Goal: Task Accomplishment & Management: Use online tool/utility

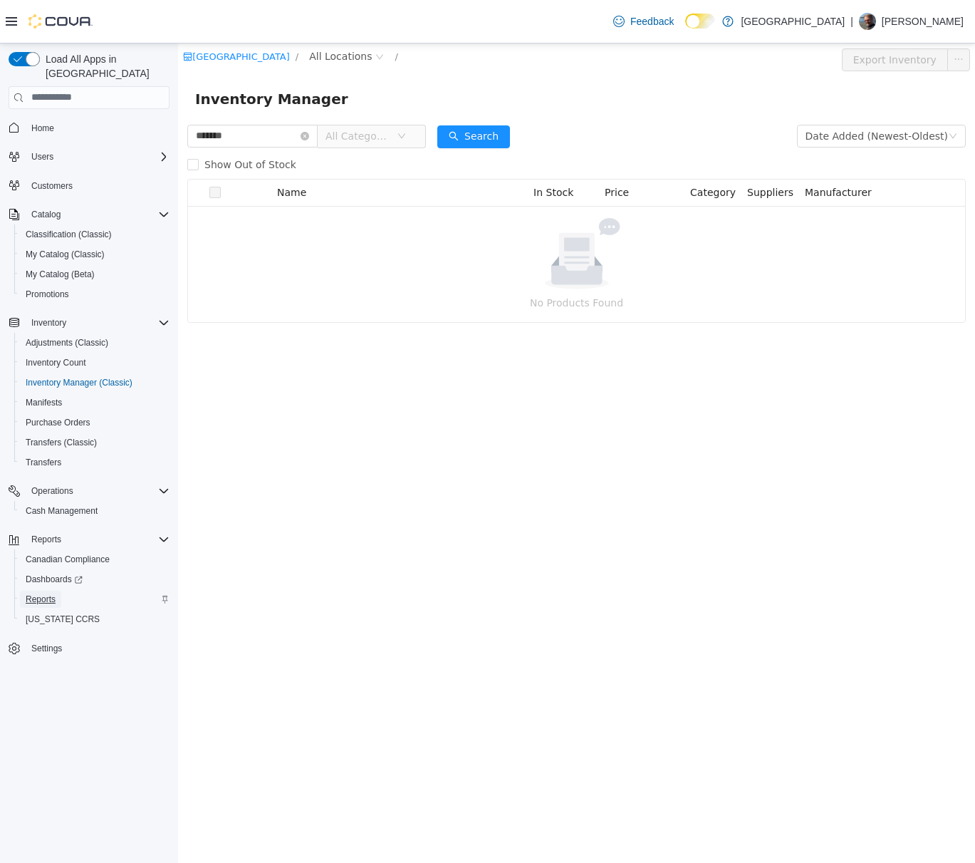
click at [37, 594] on span "Reports" at bounding box center [41, 599] width 30 height 11
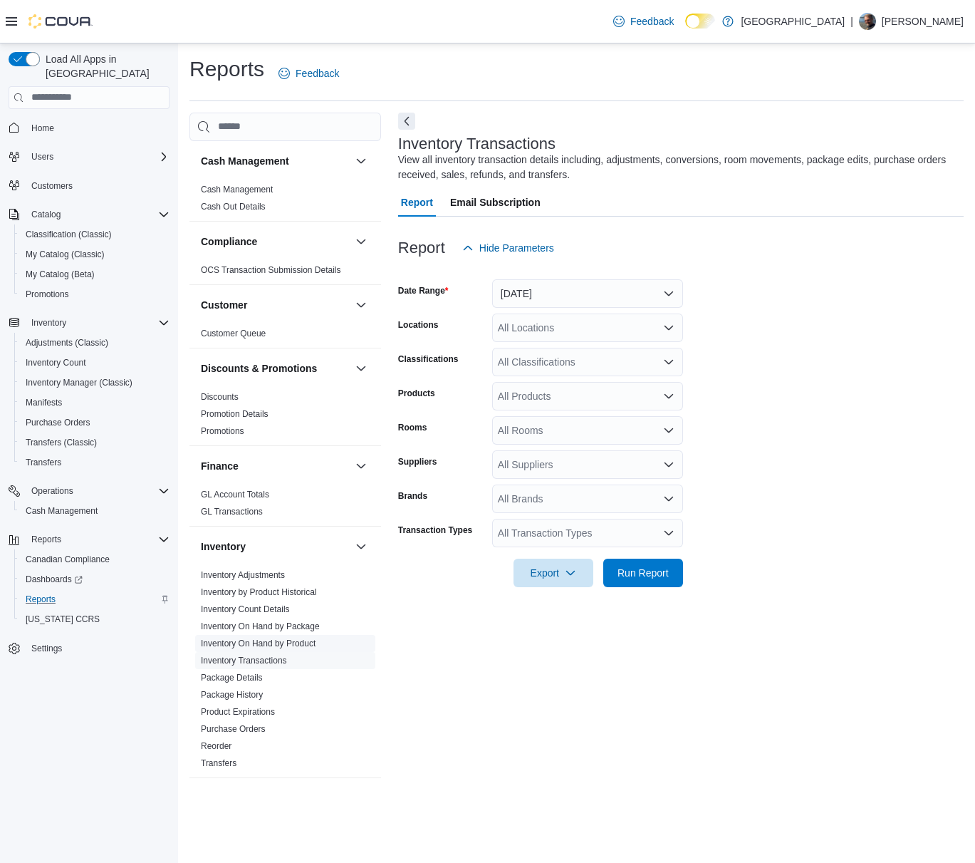
click at [298, 641] on link "Inventory On Hand by Product" at bounding box center [258, 643] width 115 height 10
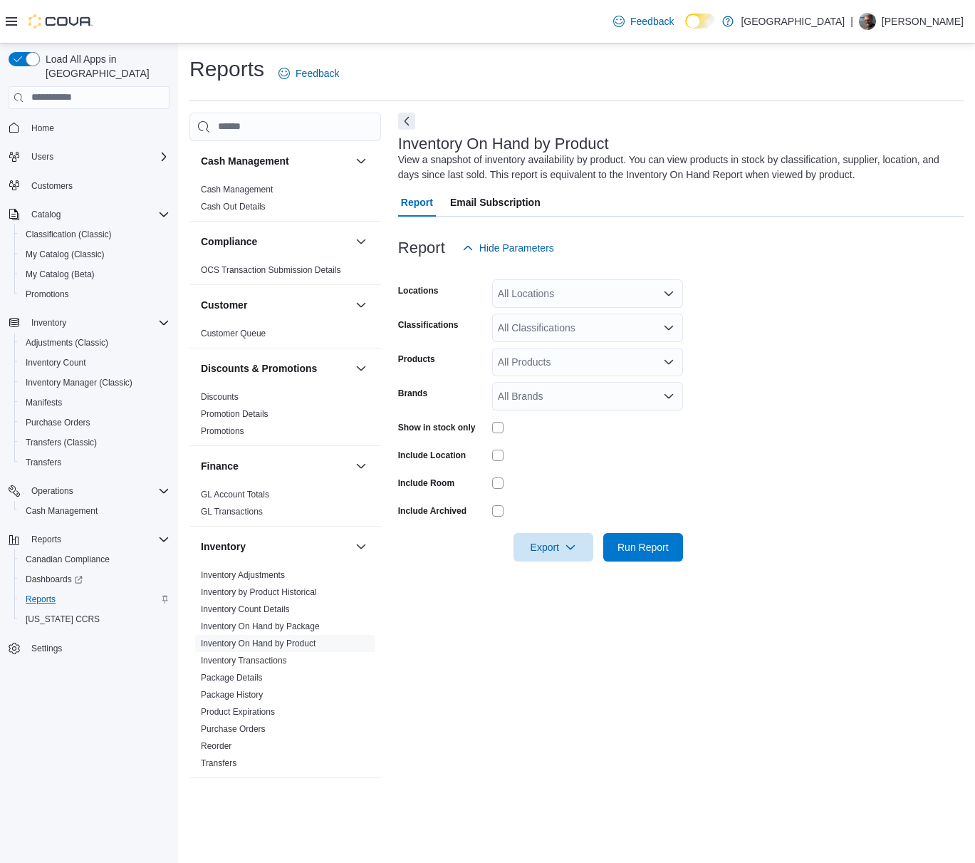
click at [558, 294] on div "All Locations" at bounding box center [587, 293] width 191 height 29
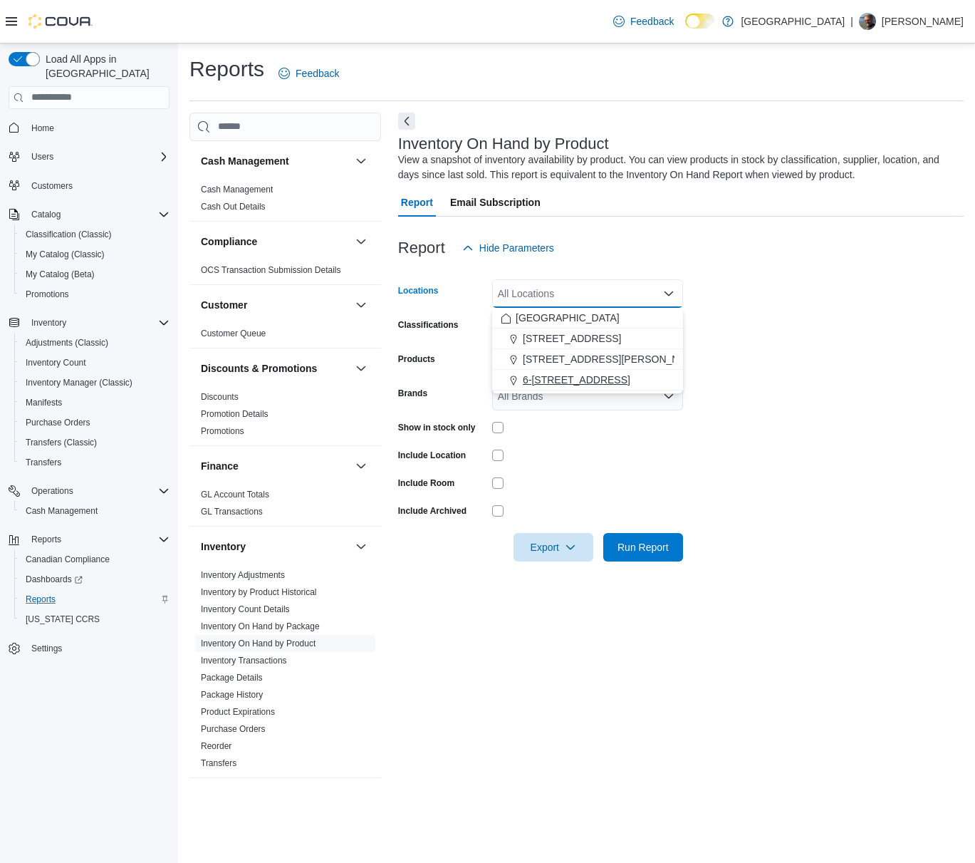
click at [580, 374] on span "6-[STREET_ADDRESS]" at bounding box center [577, 380] width 108 height 14
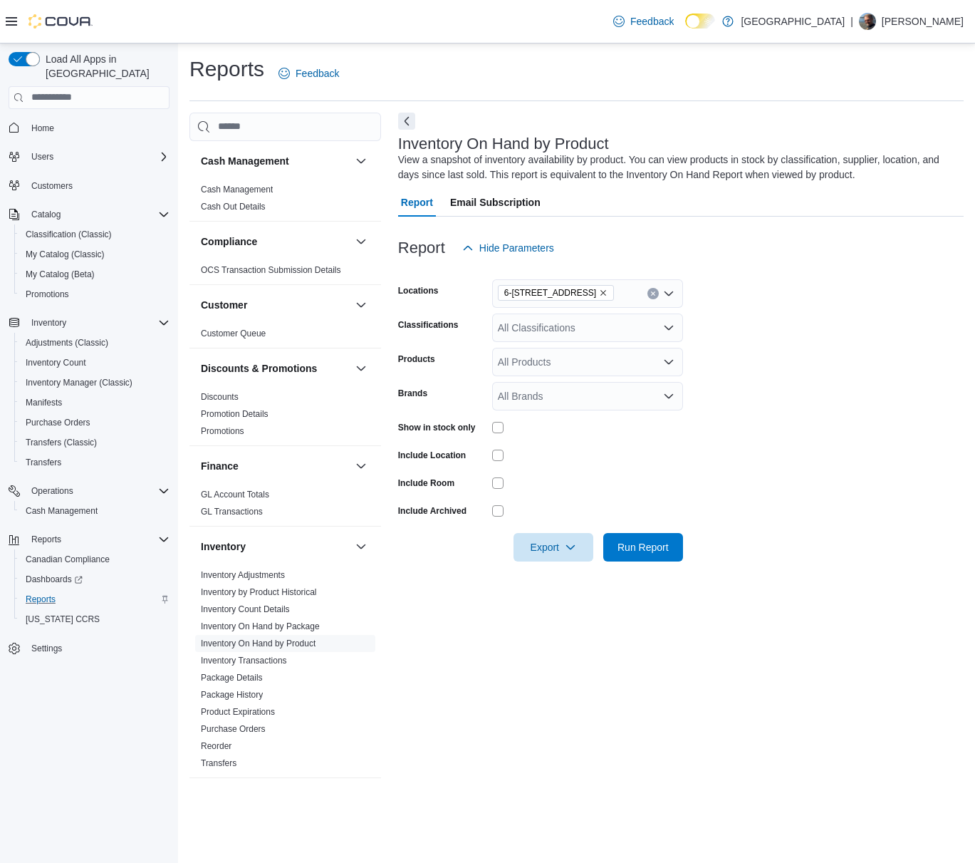
click at [737, 351] on form "Locations 6-4715 Trans Canada Hwy Classifications All Classifications Products …" at bounding box center [681, 411] width 566 height 299
click at [582, 330] on div "All Classifications" at bounding box center [587, 328] width 191 height 29
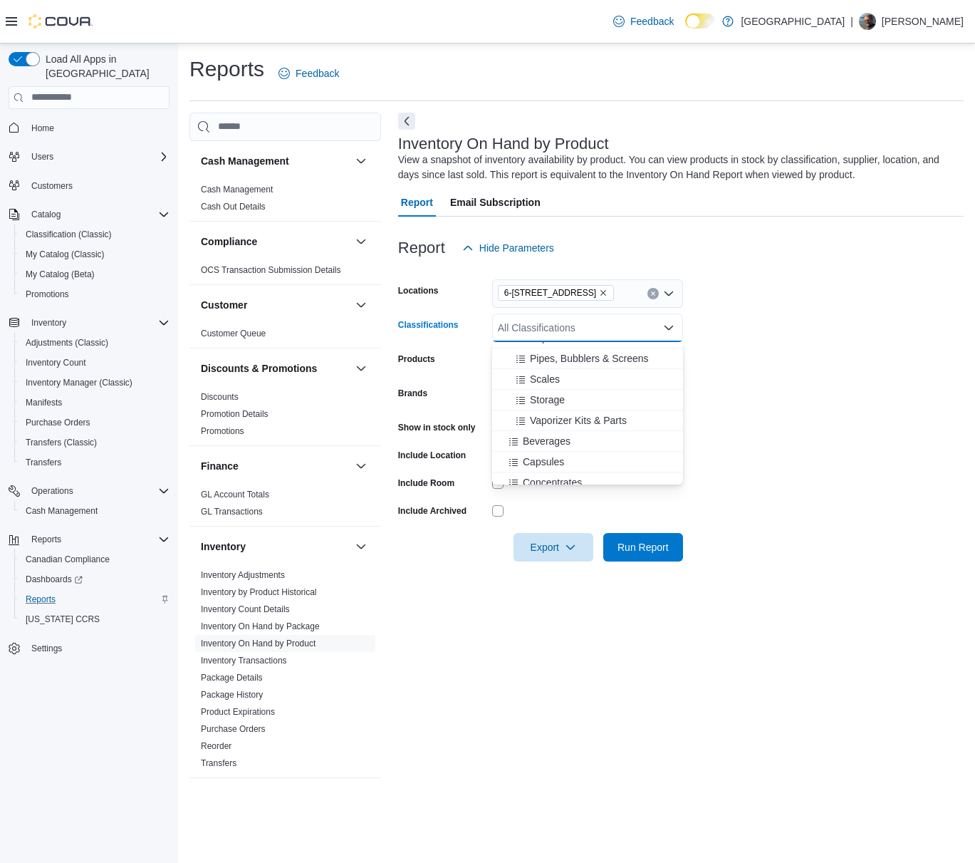
scroll to position [499, 0]
click at [558, 373] on span "Beverages" at bounding box center [547, 370] width 48 height 14
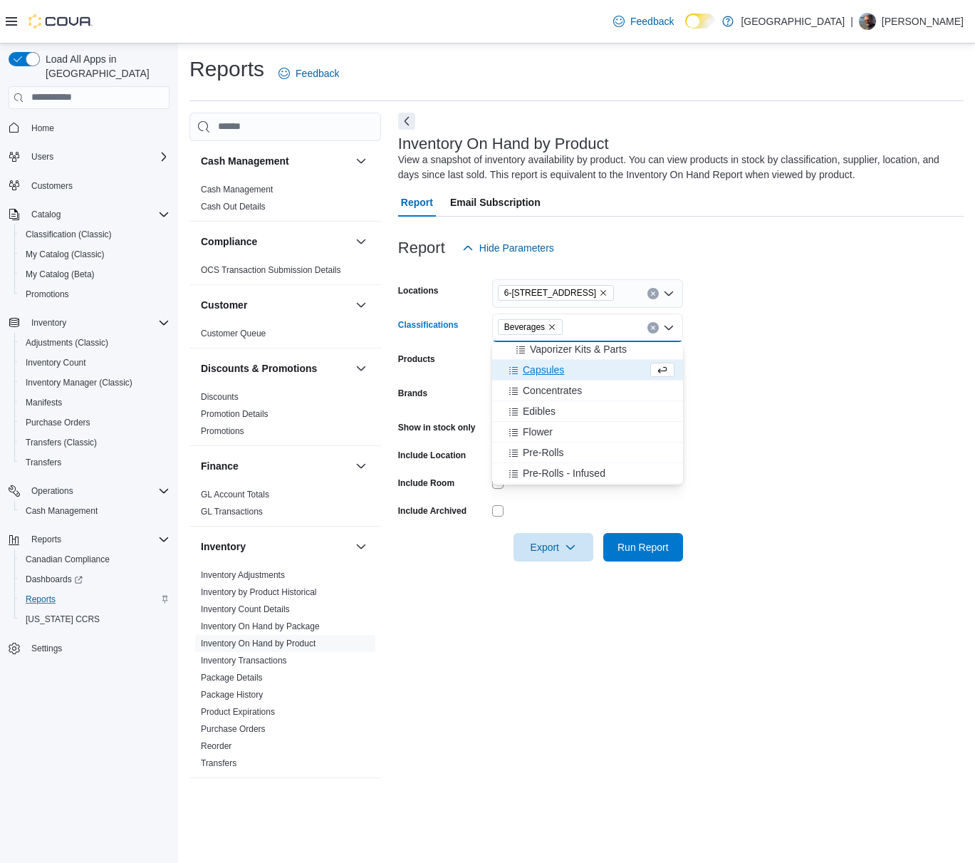
click at [554, 376] on button "Capsules" at bounding box center [587, 370] width 191 height 21
click at [554, 376] on span "Concentrates" at bounding box center [552, 370] width 59 height 14
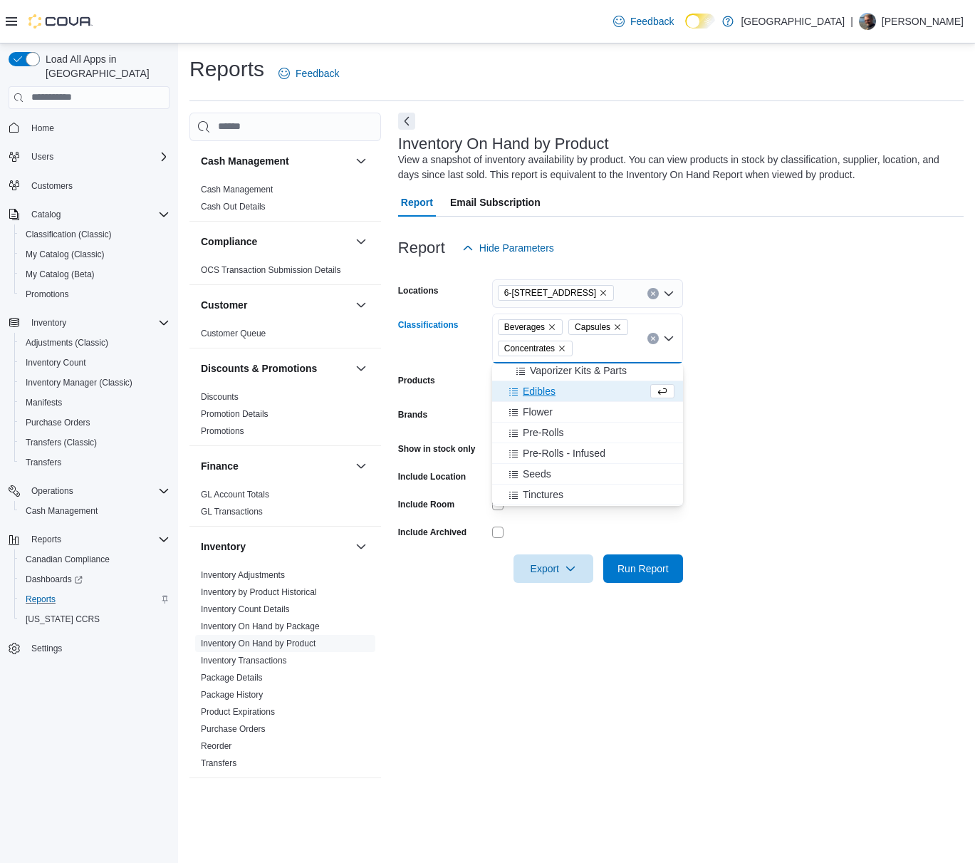
click at [549, 387] on span "Edibles" at bounding box center [539, 391] width 33 height 14
click at [547, 395] on span "Flower" at bounding box center [538, 391] width 30 height 14
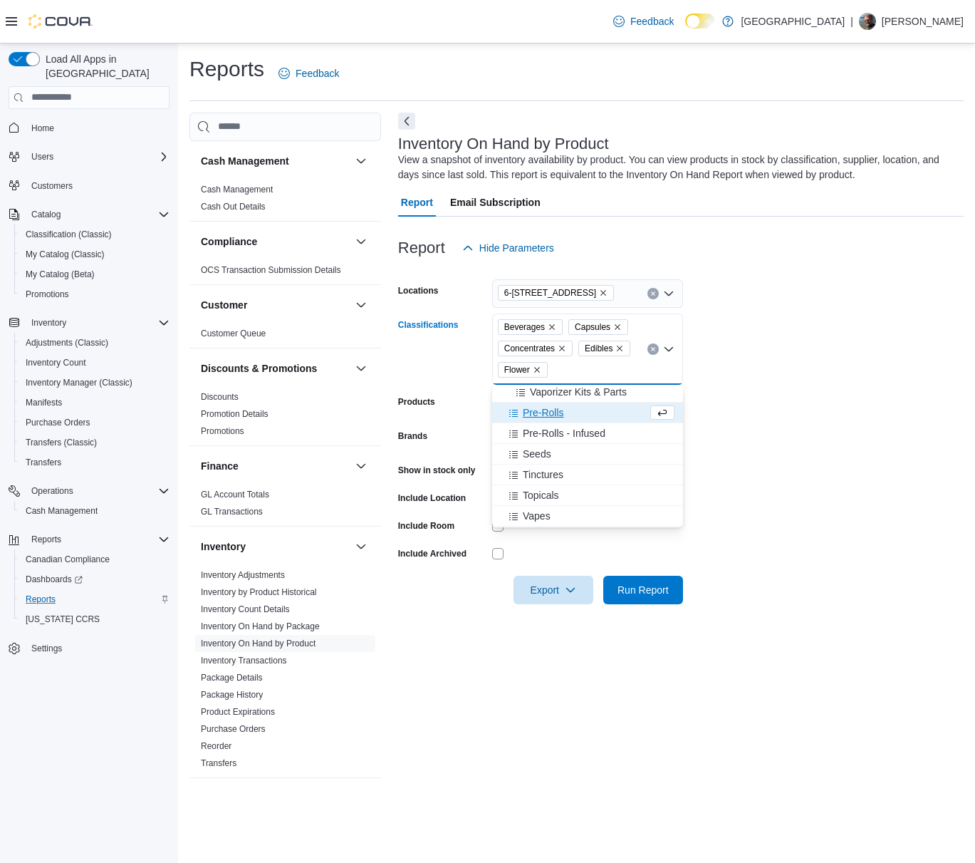
click at [556, 410] on span "Pre-Rolls" at bounding box center [543, 412] width 41 height 14
click at [563, 415] on span "Pre-Rolls - Infused" at bounding box center [564, 412] width 83 height 14
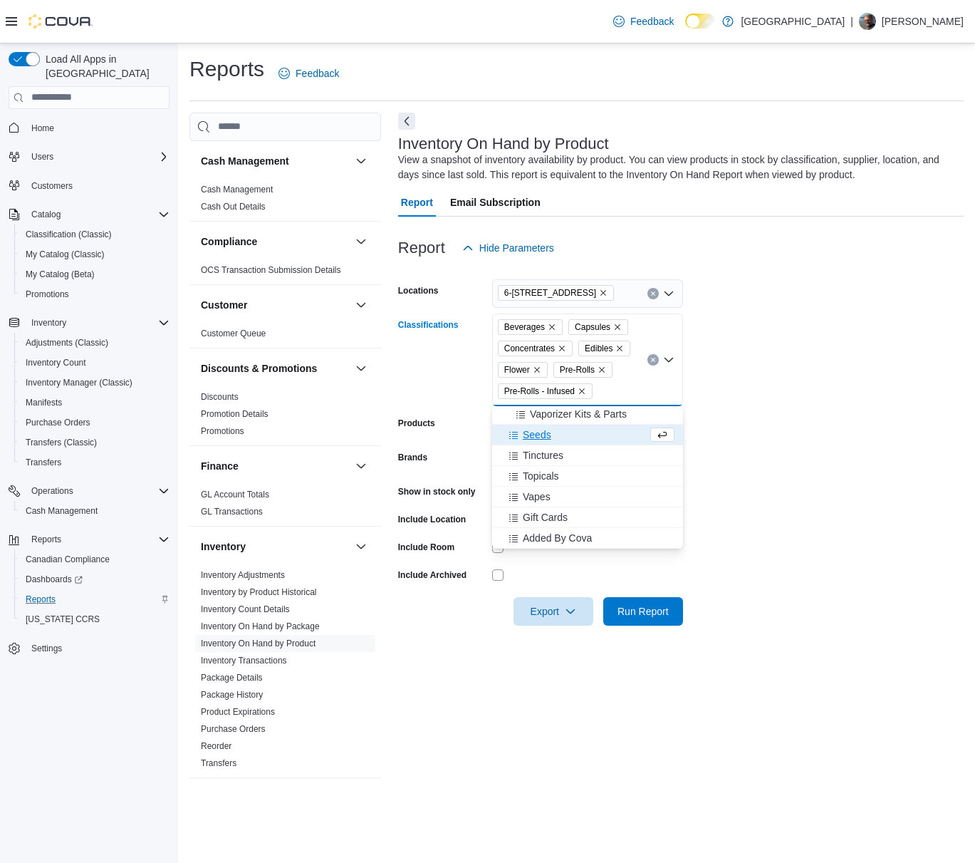
click at [544, 438] on span "Seeds" at bounding box center [537, 435] width 29 height 14
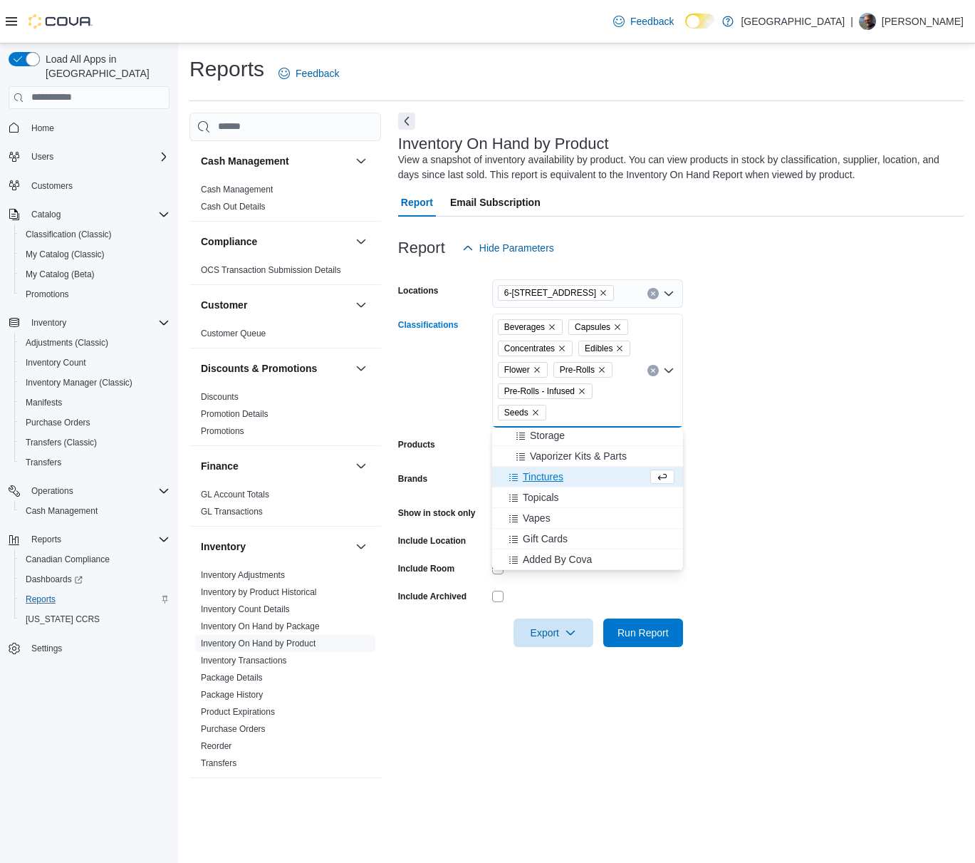
click at [552, 484] on button "Tinctures" at bounding box center [587, 477] width 191 height 21
click at [555, 492] on span "Topicals" at bounding box center [541, 497] width 36 height 14
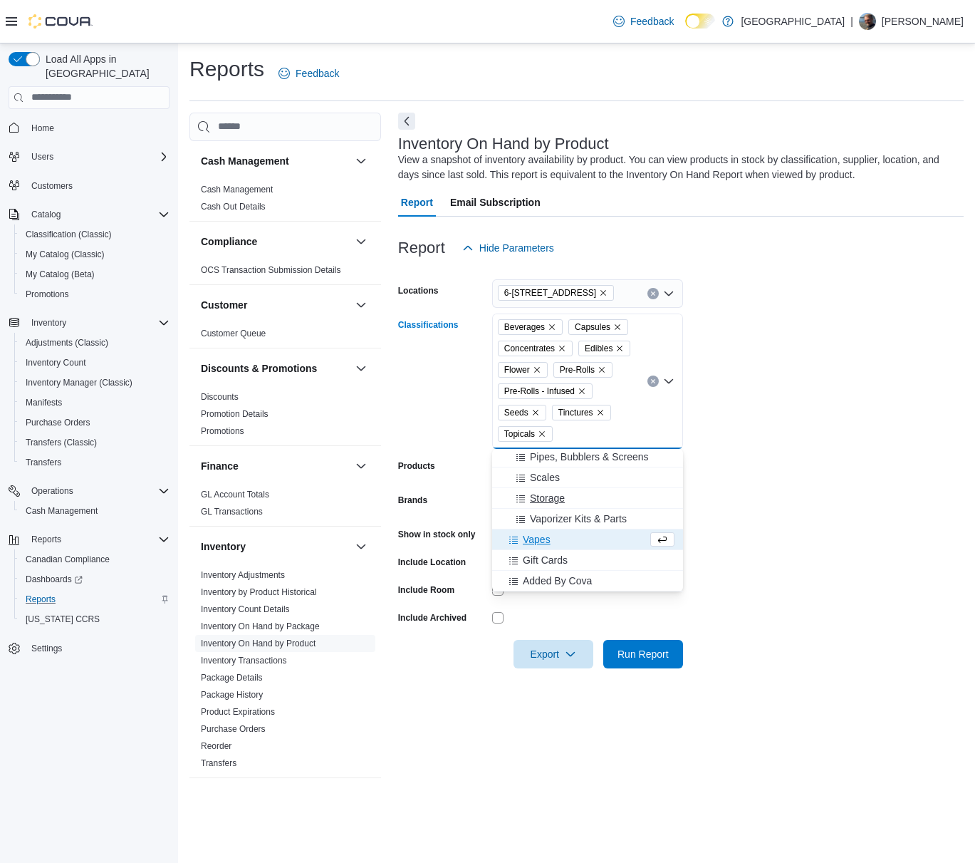
scroll to position [436, 0]
click at [543, 537] on span "Vapes" at bounding box center [537, 539] width 28 height 14
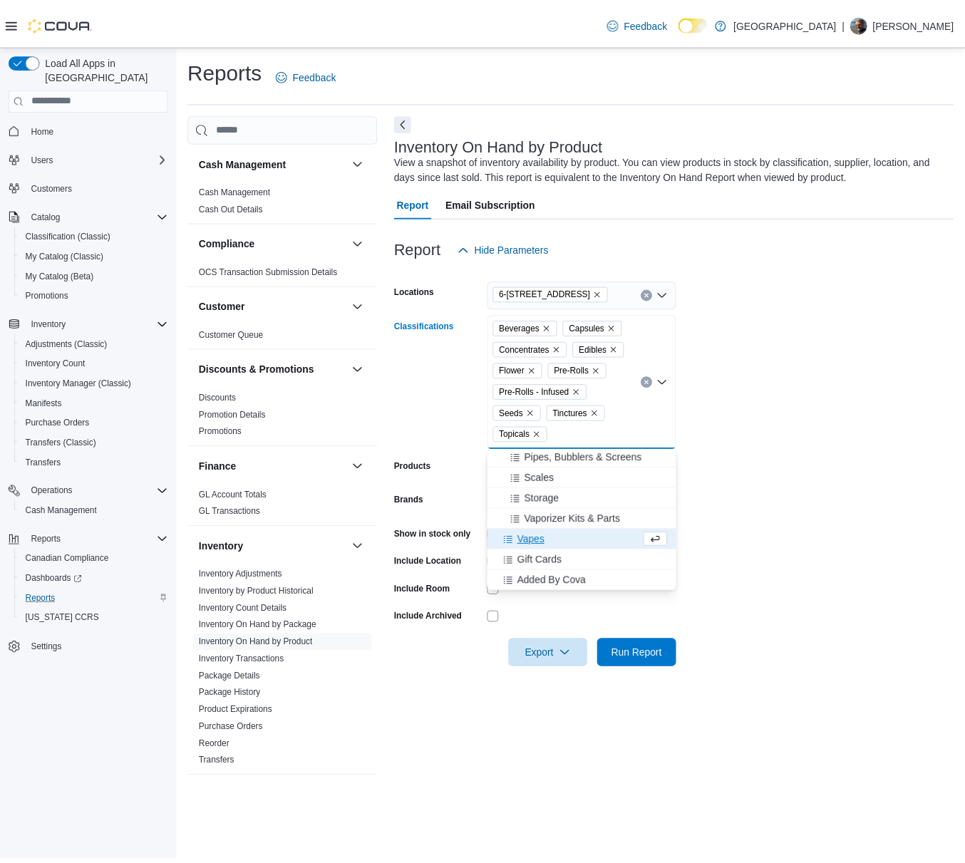
scroll to position [415, 0]
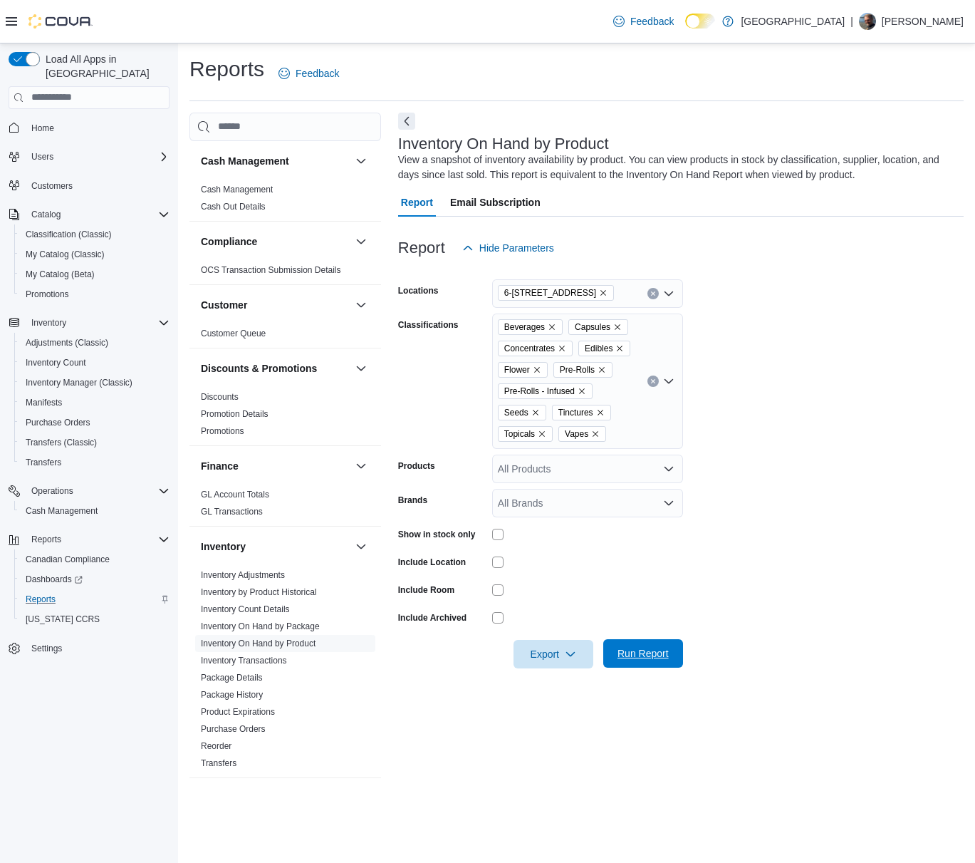
click at [646, 656] on span "Run Report" at bounding box center [643, 653] width 51 height 14
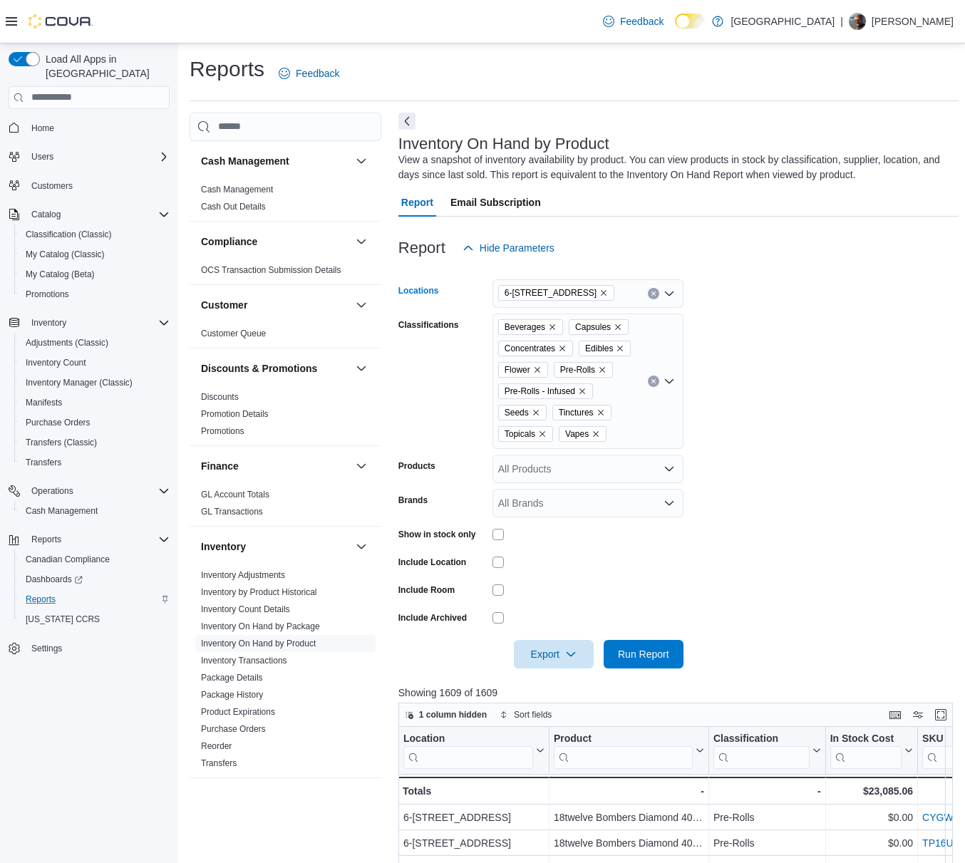
click at [608, 289] on icon "Remove 6-4715 Trans Canada Hwy from selection in this group" at bounding box center [603, 293] width 9 height 9
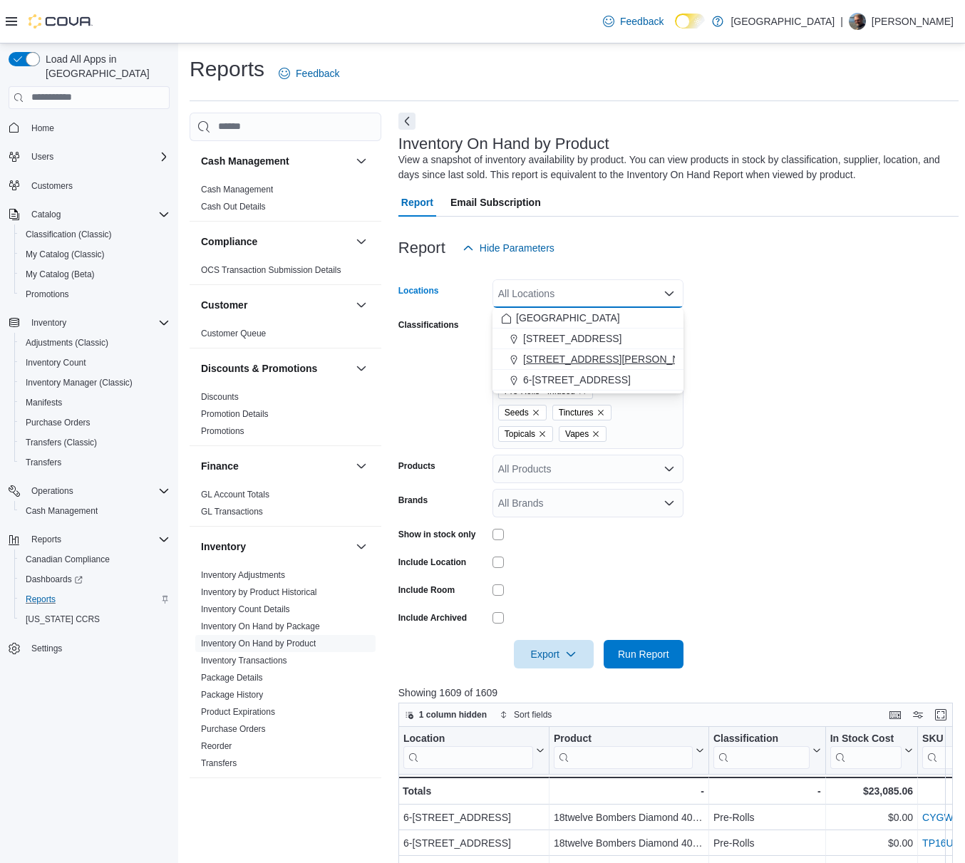
click at [559, 357] on span "[STREET_ADDRESS][PERSON_NAME]" at bounding box center [613, 359] width 181 height 14
click at [739, 398] on form "Locations [STREET_ADDRESS][PERSON_NAME] Selected. [STREET_ADDRESS][PERSON_NAME]…" at bounding box center [678, 465] width 560 height 406
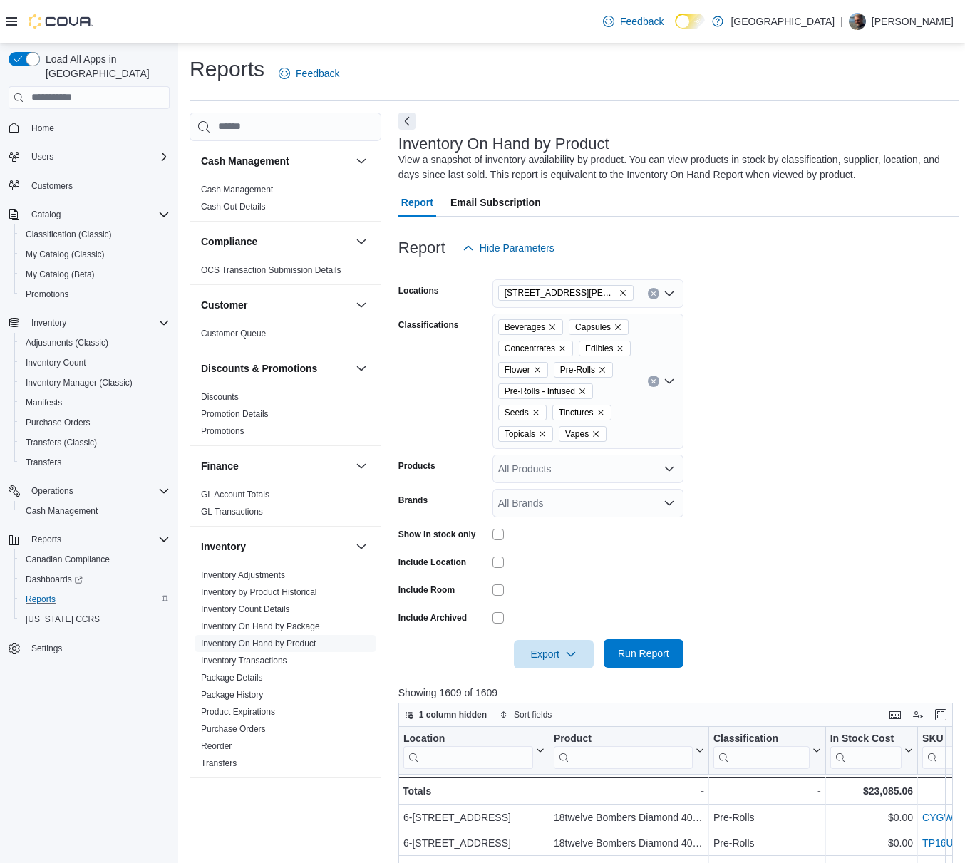
click at [633, 656] on span "Run Report" at bounding box center [643, 653] width 51 height 14
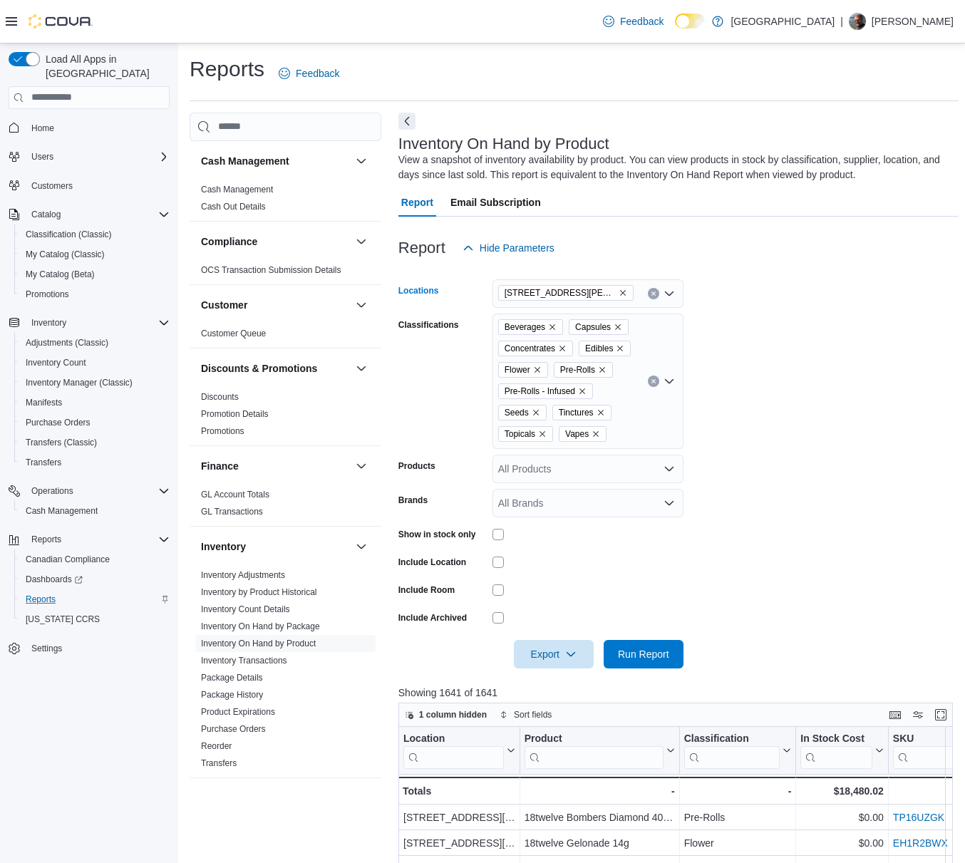
click at [618, 293] on icon "Remove 3541 Cobble Hill Rd from selection in this group" at bounding box center [622, 293] width 9 height 9
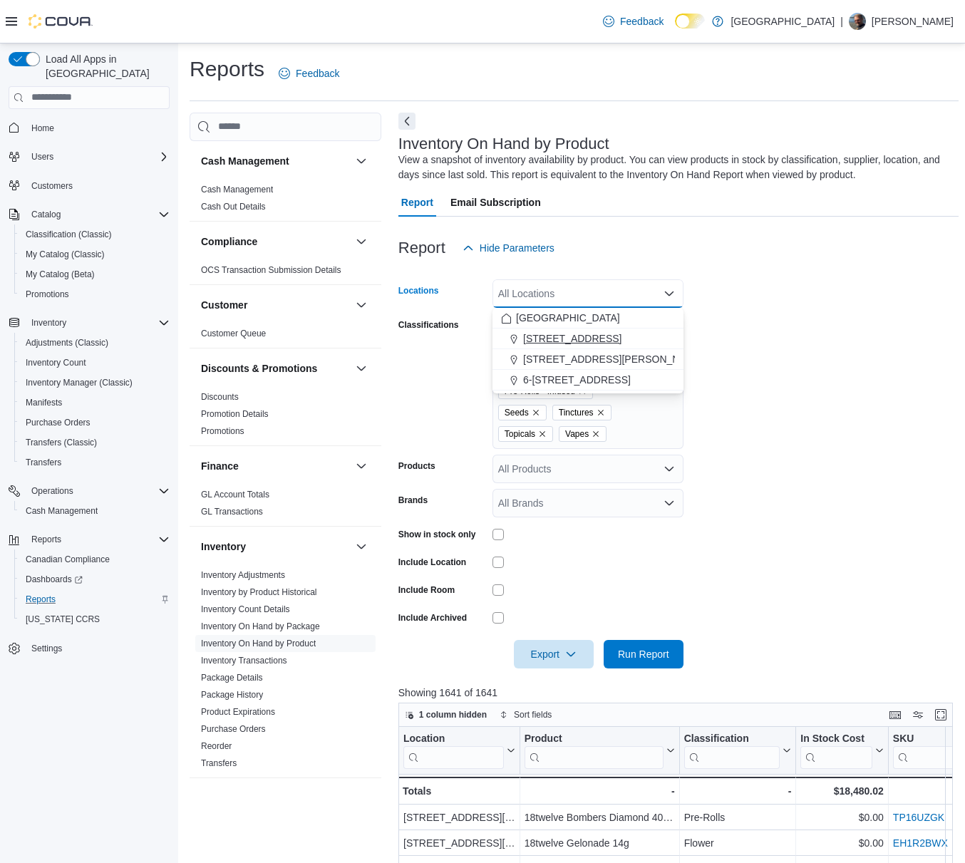
click at [552, 334] on span "[STREET_ADDRESS]" at bounding box center [572, 338] width 98 height 14
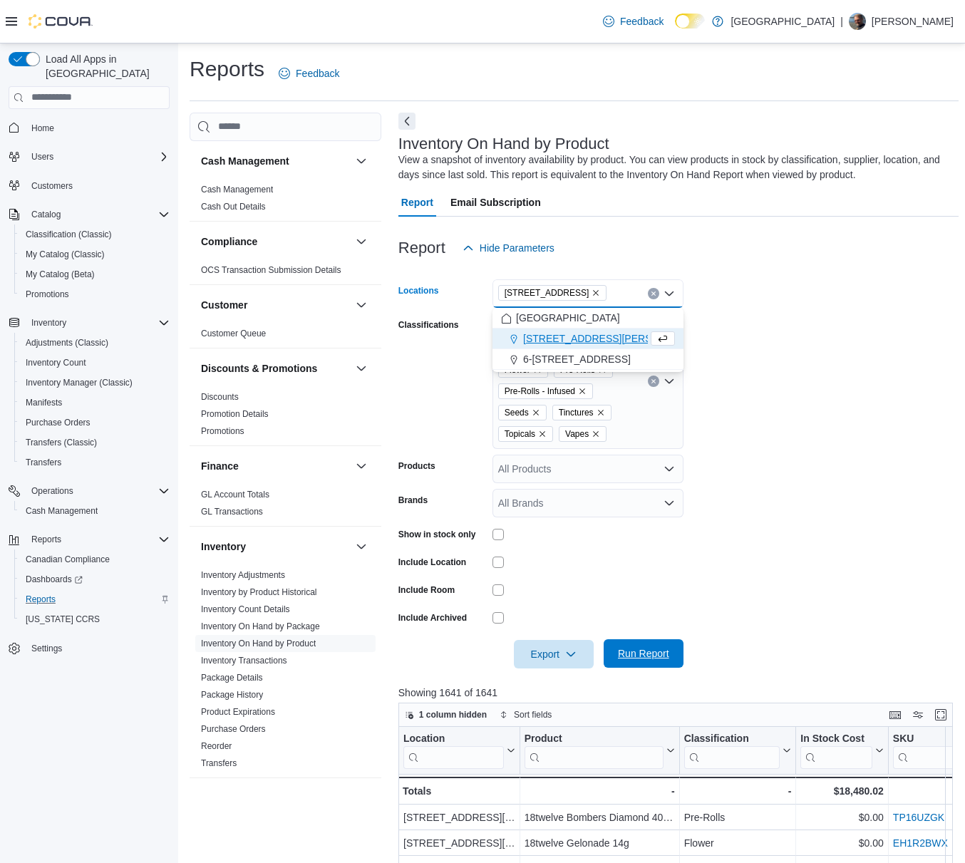
click at [636, 654] on span "Run Report" at bounding box center [643, 653] width 51 height 14
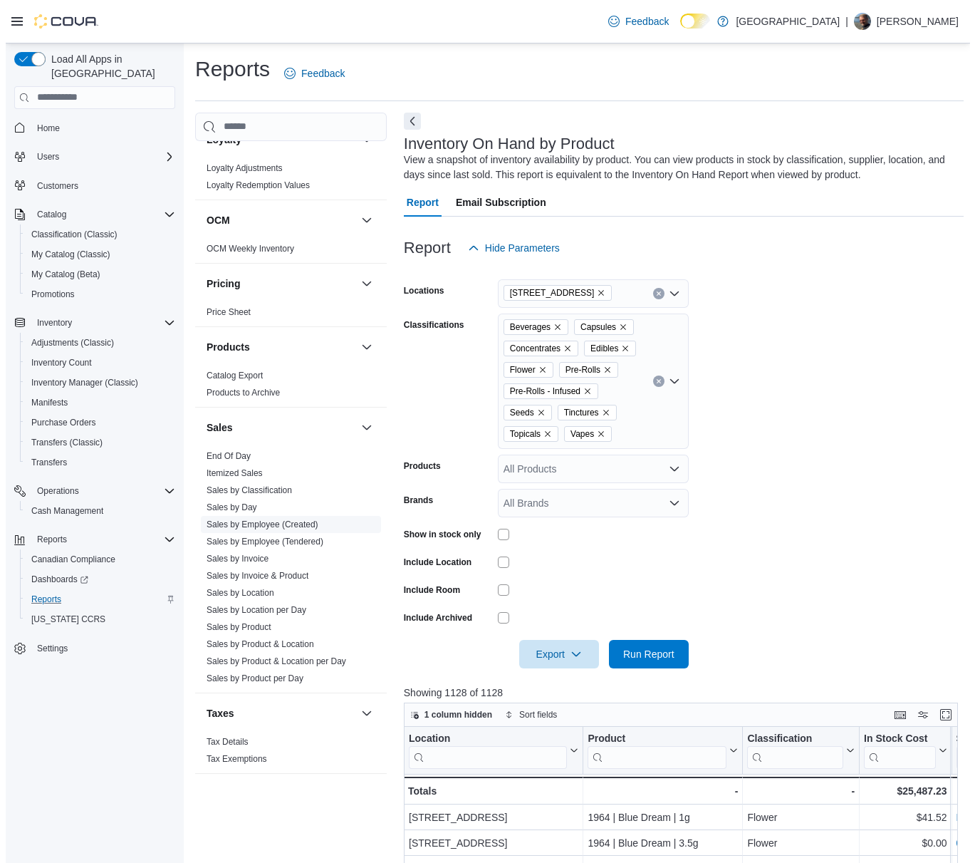
scroll to position [587, 0]
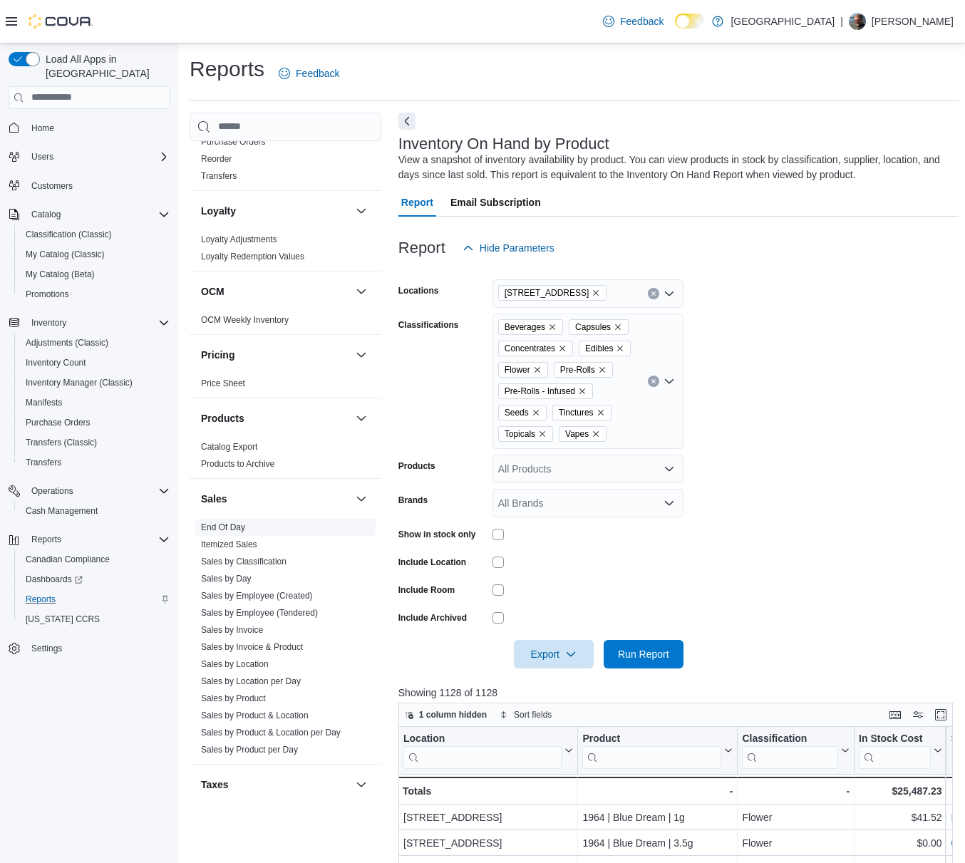
click at [228, 527] on link "End Of Day" at bounding box center [223, 527] width 44 height 10
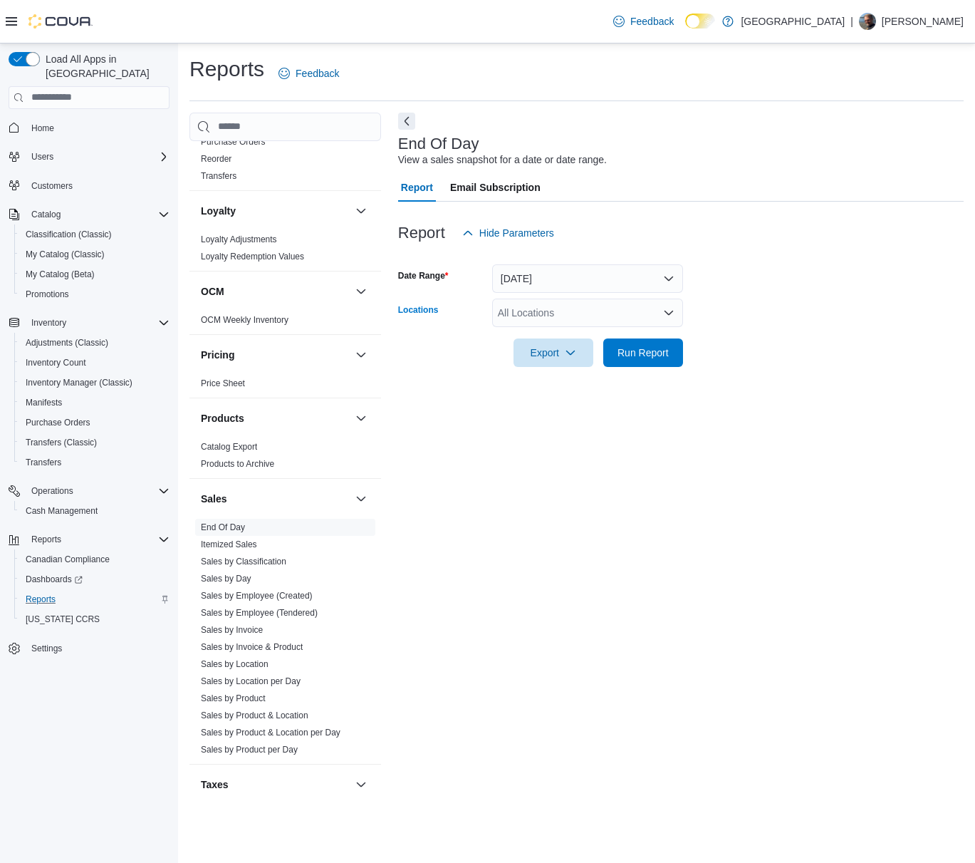
drag, startPoint x: 576, startPoint y: 303, endPoint x: 578, endPoint y: 319, distance: 16.5
click at [578, 319] on div "All Locations" at bounding box center [587, 313] width 191 height 29
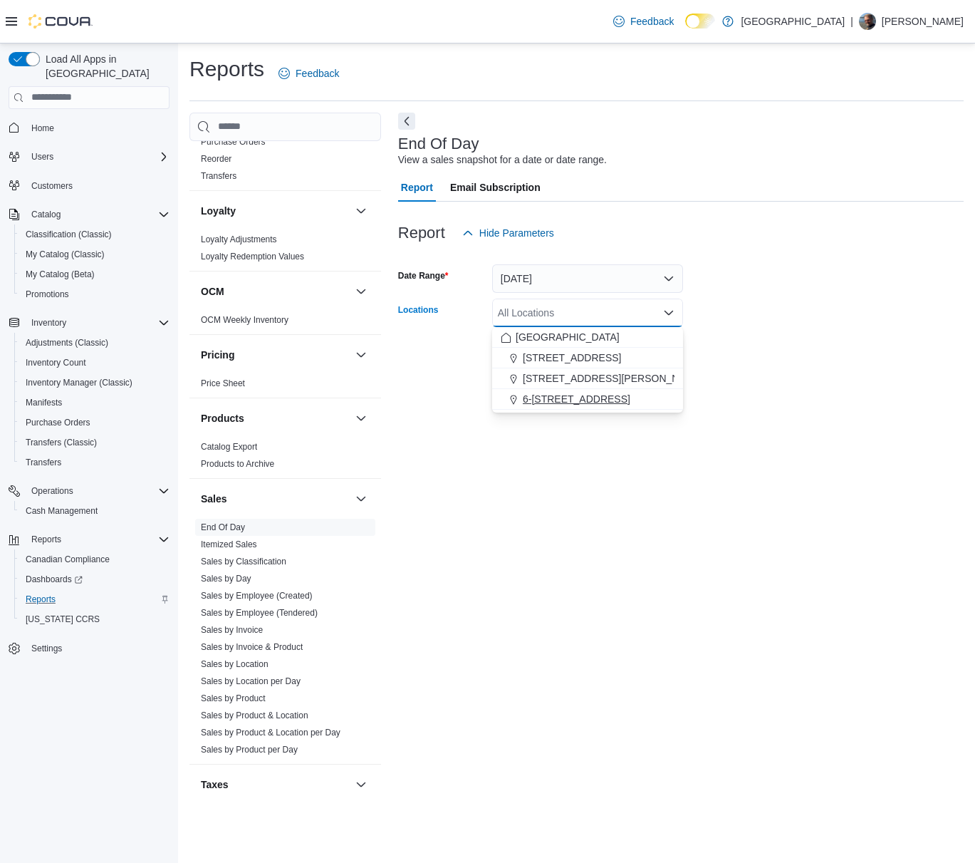
click at [555, 393] on span "6-[STREET_ADDRESS]" at bounding box center [577, 399] width 108 height 14
click at [639, 451] on div "End Of Day View a sales snapshot for a date or date range. Report Email Subscri…" at bounding box center [681, 450] width 566 height 675
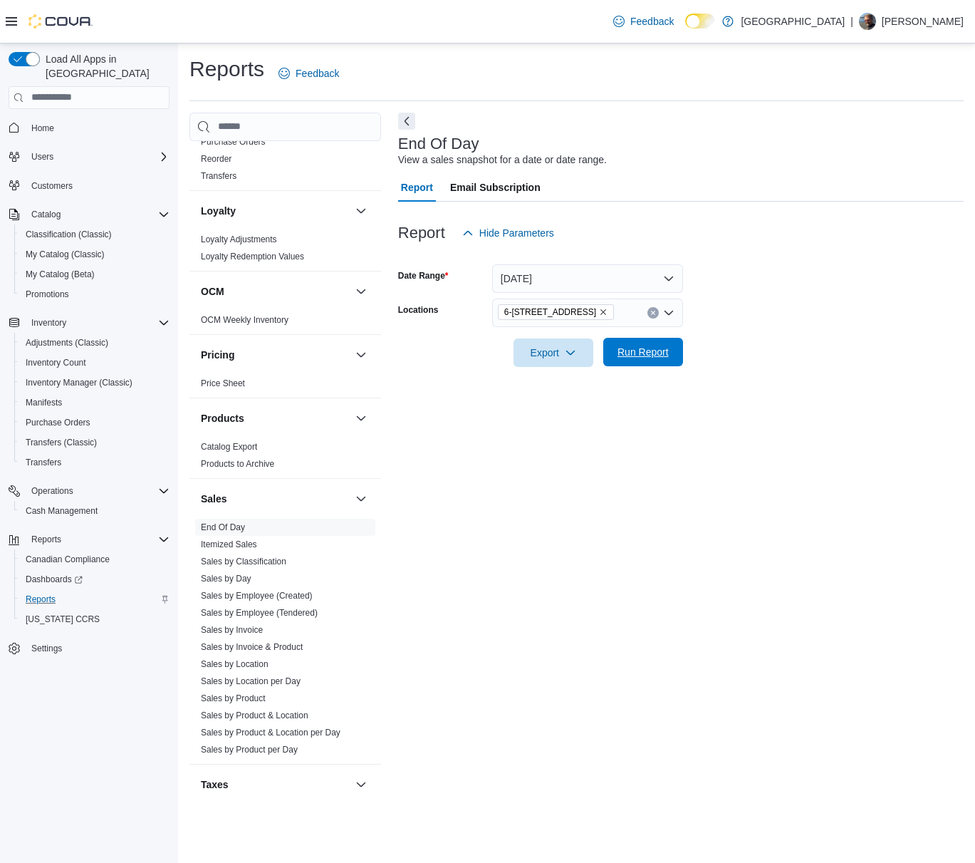
click at [637, 361] on span "Run Report" at bounding box center [643, 352] width 63 height 29
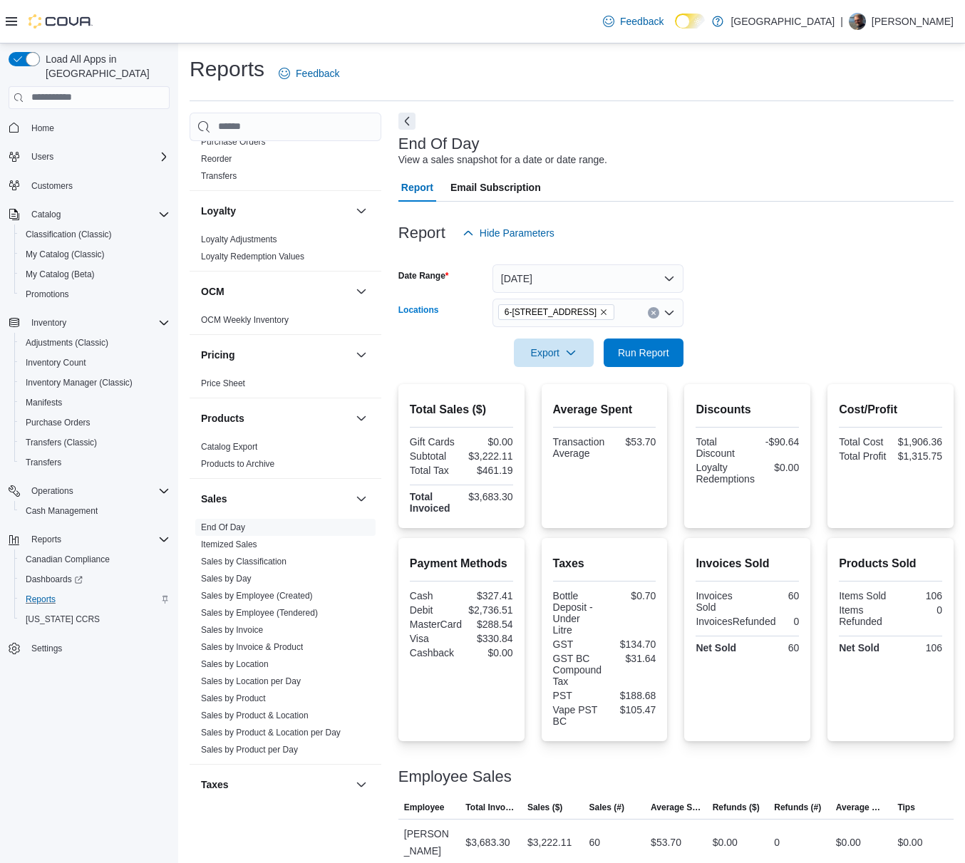
click at [608, 313] on icon "Remove 6-4715 Trans Canada Hwy from selection in this group" at bounding box center [603, 312] width 9 height 9
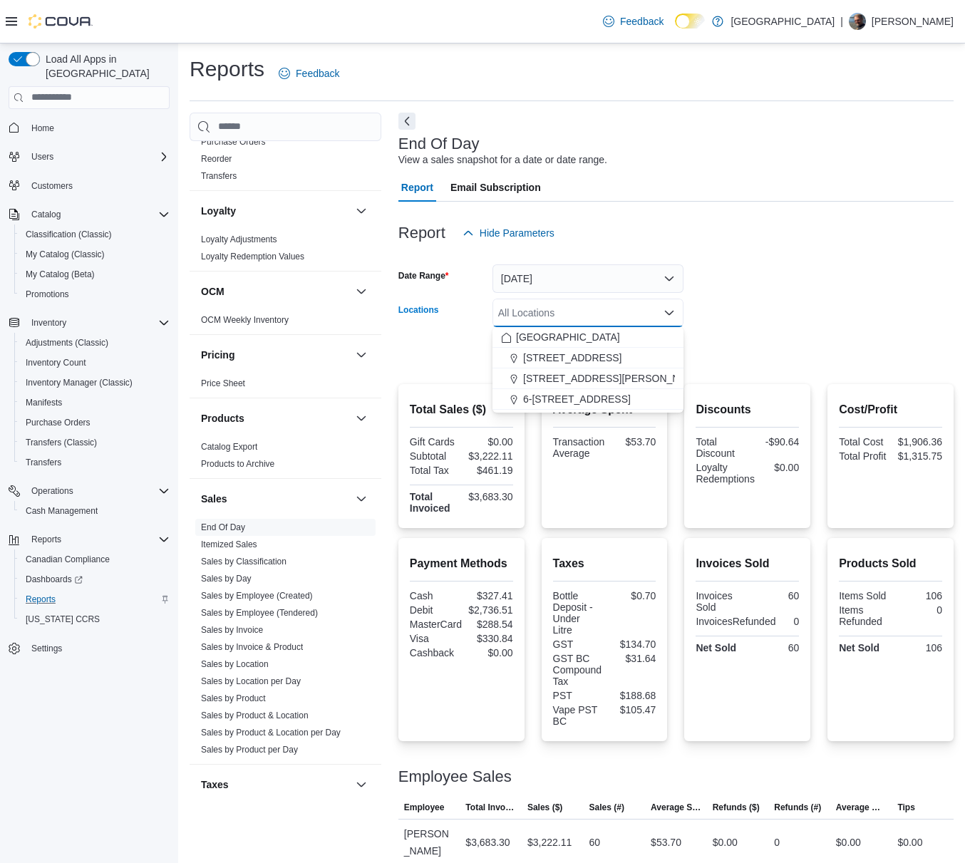
click at [613, 313] on div "All Locations" at bounding box center [587, 313] width 191 height 29
click at [596, 371] on span "[STREET_ADDRESS][PERSON_NAME]" at bounding box center [613, 378] width 181 height 14
click at [725, 328] on div at bounding box center [675, 332] width 555 height 11
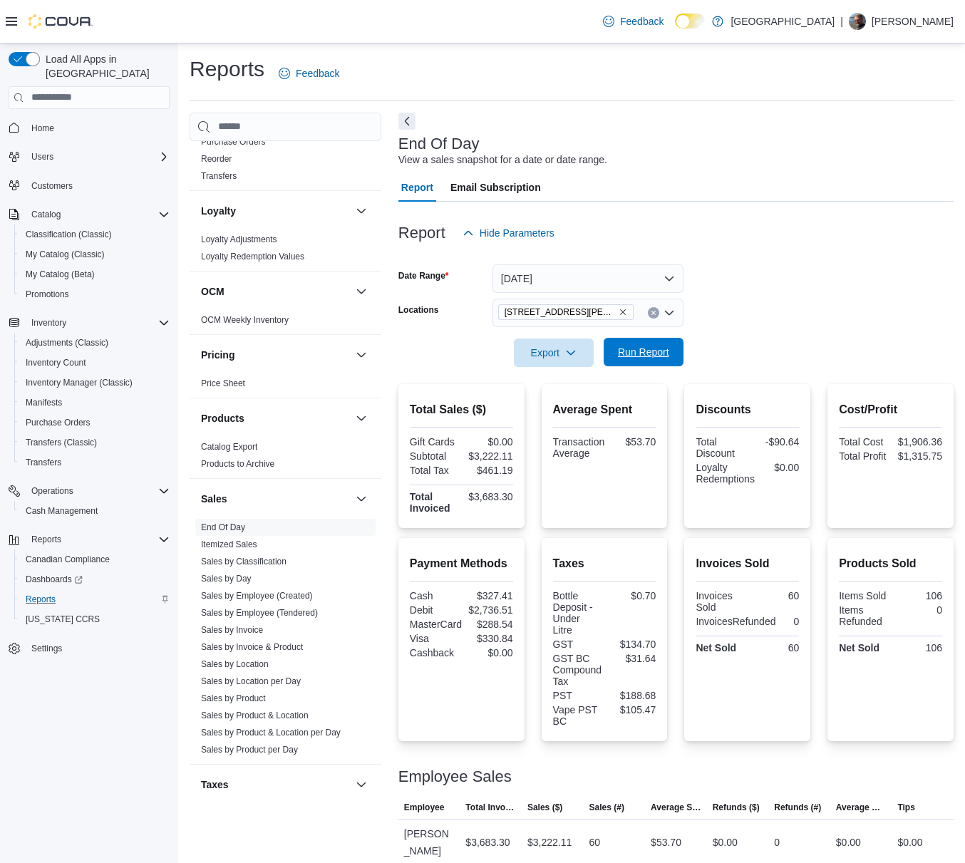
click at [658, 355] on span "Run Report" at bounding box center [643, 352] width 51 height 14
click at [618, 313] on icon "Remove 3541 Cobble Hill Rd from selection in this group" at bounding box center [622, 312] width 9 height 9
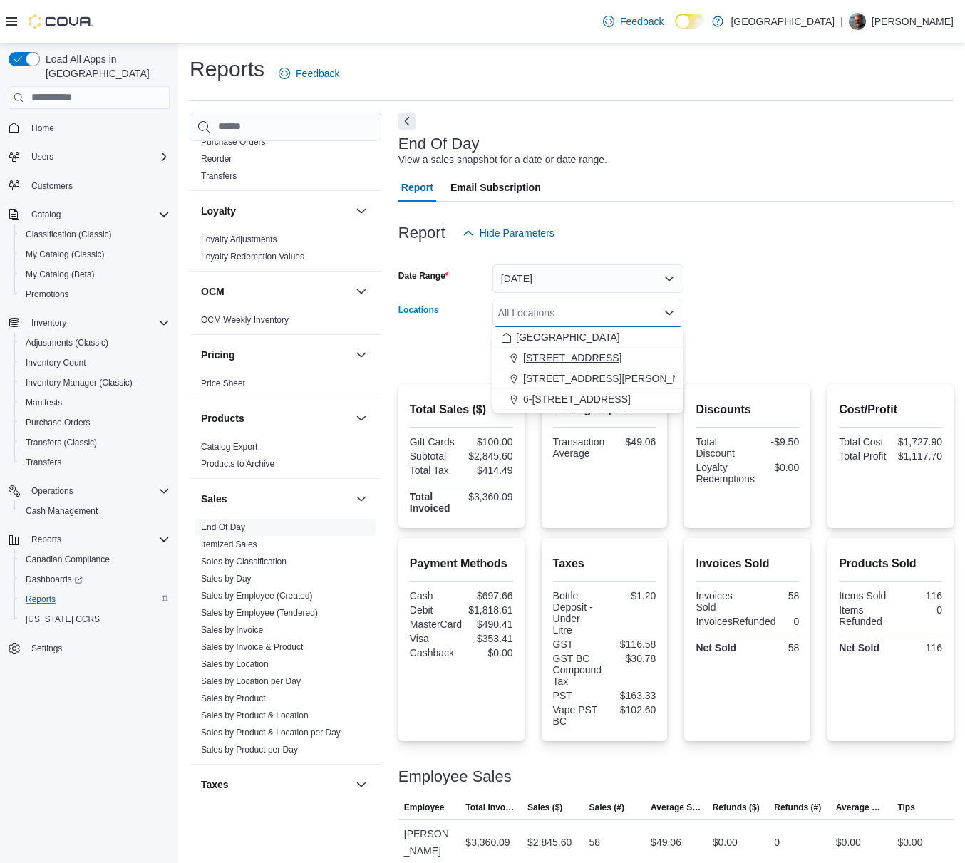
click at [576, 356] on span "[STREET_ADDRESS]" at bounding box center [572, 358] width 98 height 14
drag, startPoint x: 765, startPoint y: 330, endPoint x: 741, endPoint y: 337, distance: 24.6
click at [765, 331] on div at bounding box center [675, 332] width 555 height 11
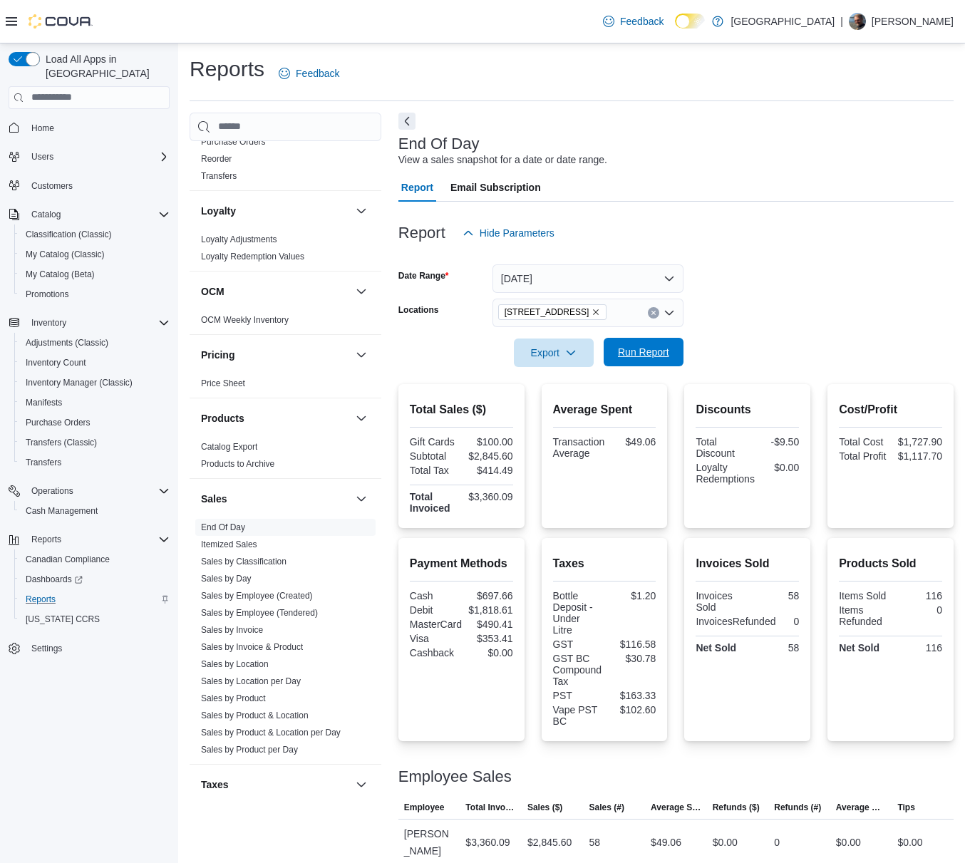
click at [651, 353] on span "Run Report" at bounding box center [643, 352] width 51 height 14
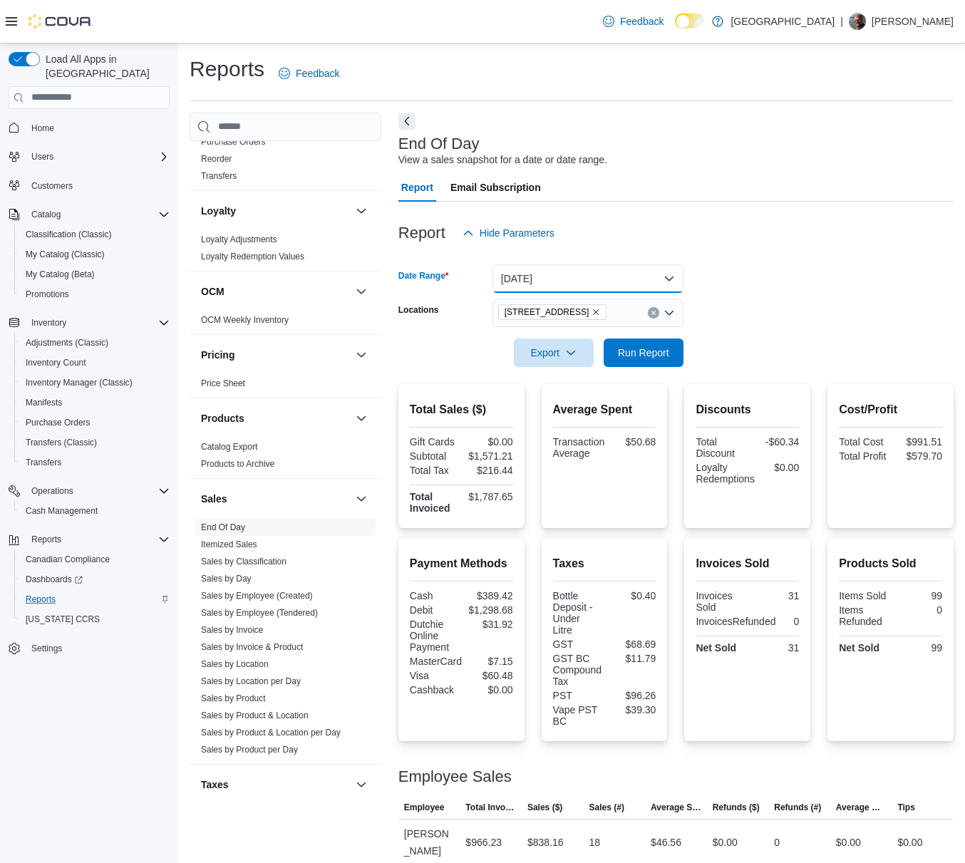
click at [593, 283] on button "[DATE]" at bounding box center [587, 278] width 191 height 29
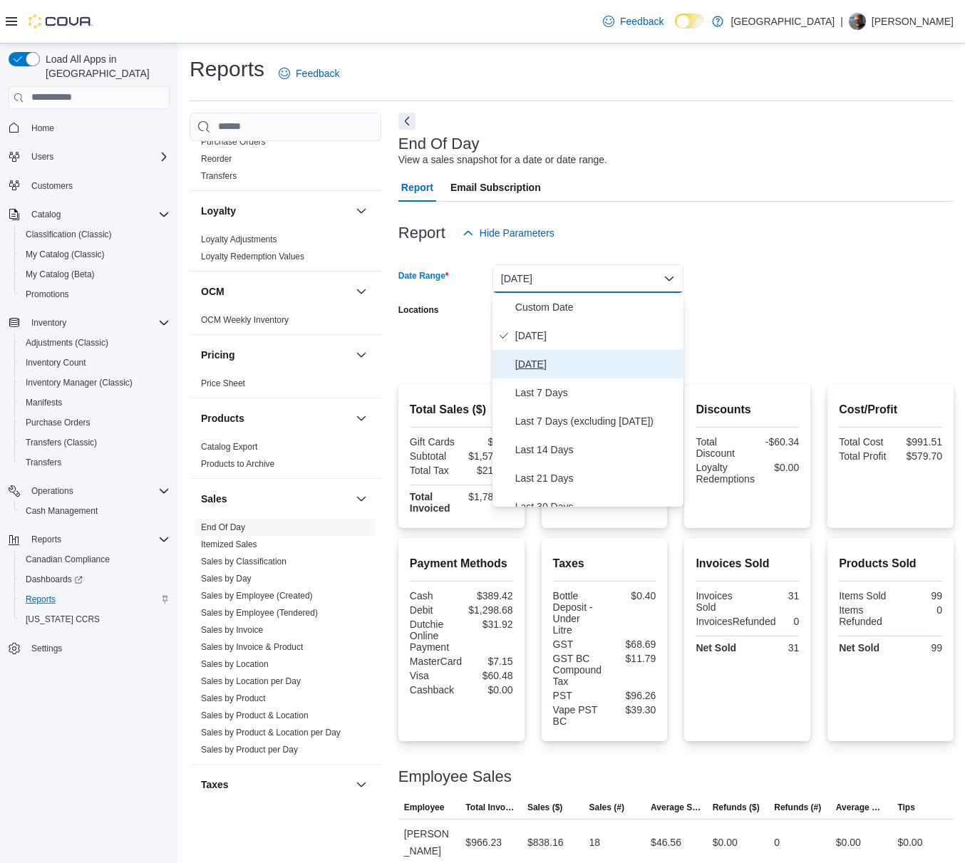
click at [547, 357] on button "[DATE]" at bounding box center [587, 364] width 191 height 29
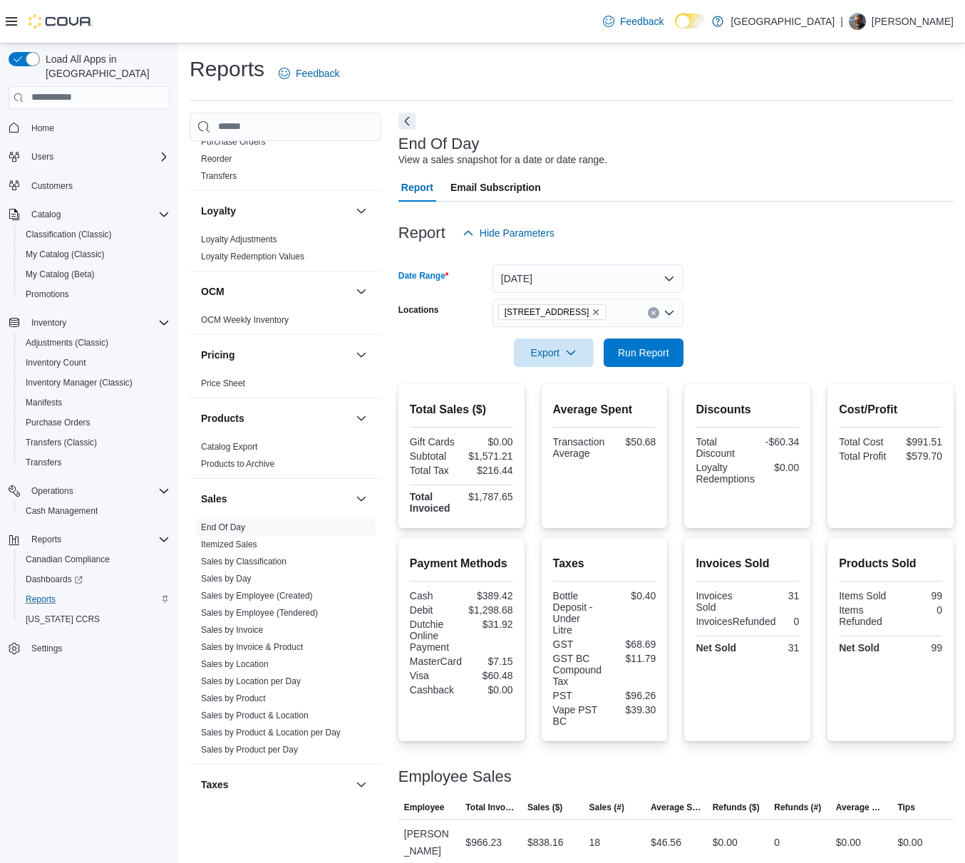
click at [747, 327] on div at bounding box center [675, 332] width 555 height 11
click at [656, 353] on span "Run Report" at bounding box center [643, 352] width 51 height 14
